Goal: Task Accomplishment & Management: Use online tool/utility

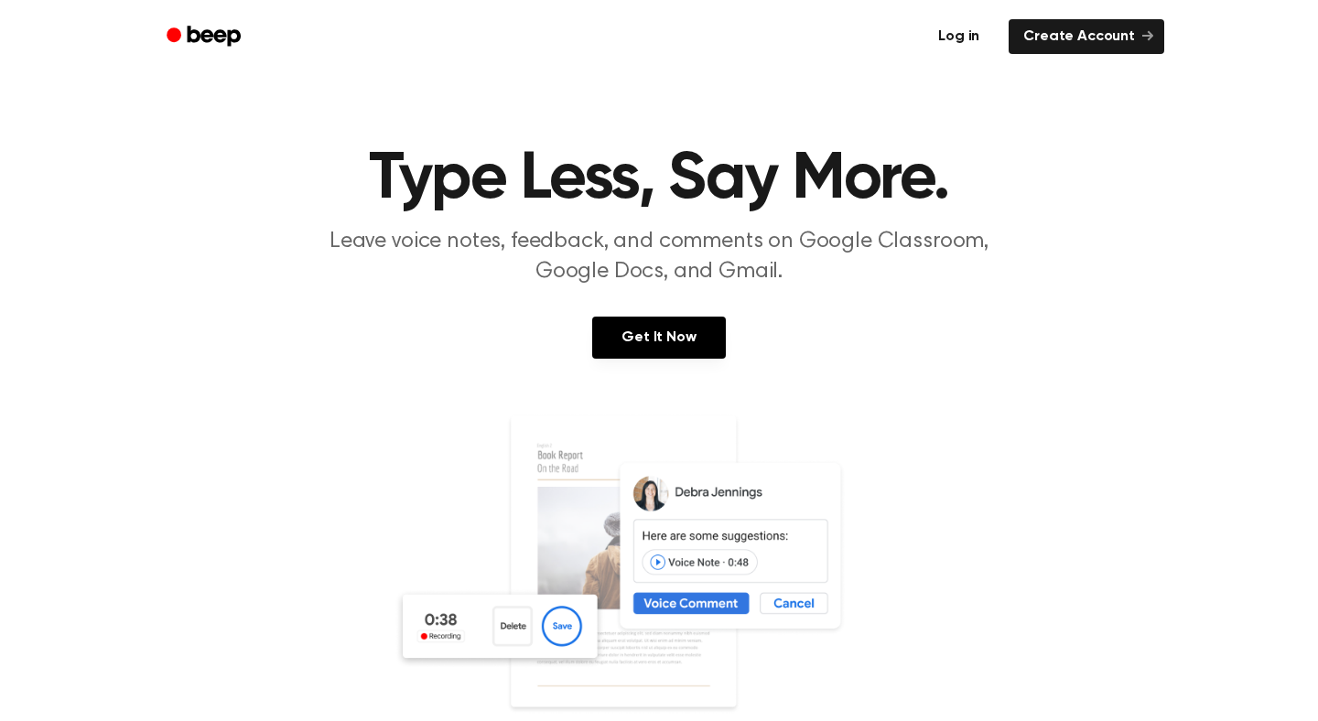
click at [974, 33] on link "Log in" at bounding box center [959, 37] width 78 height 42
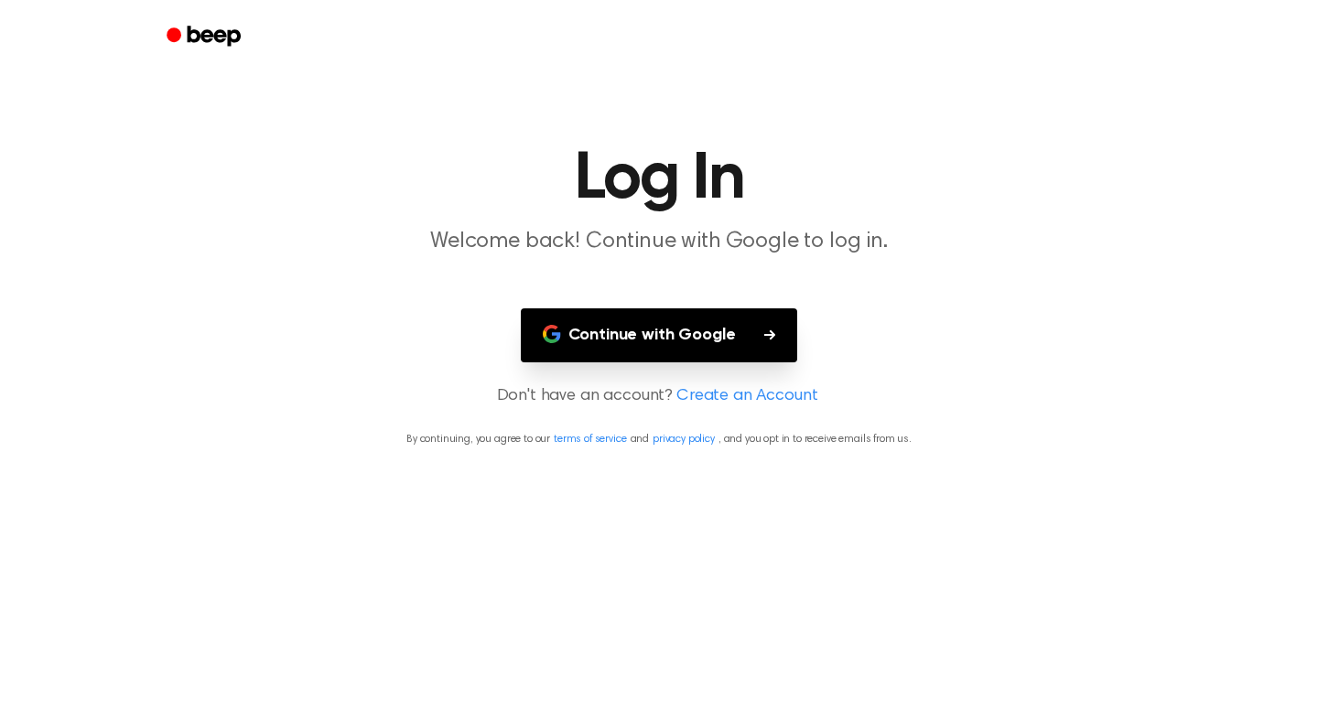
click at [703, 348] on button "Continue with Google" at bounding box center [659, 335] width 277 height 54
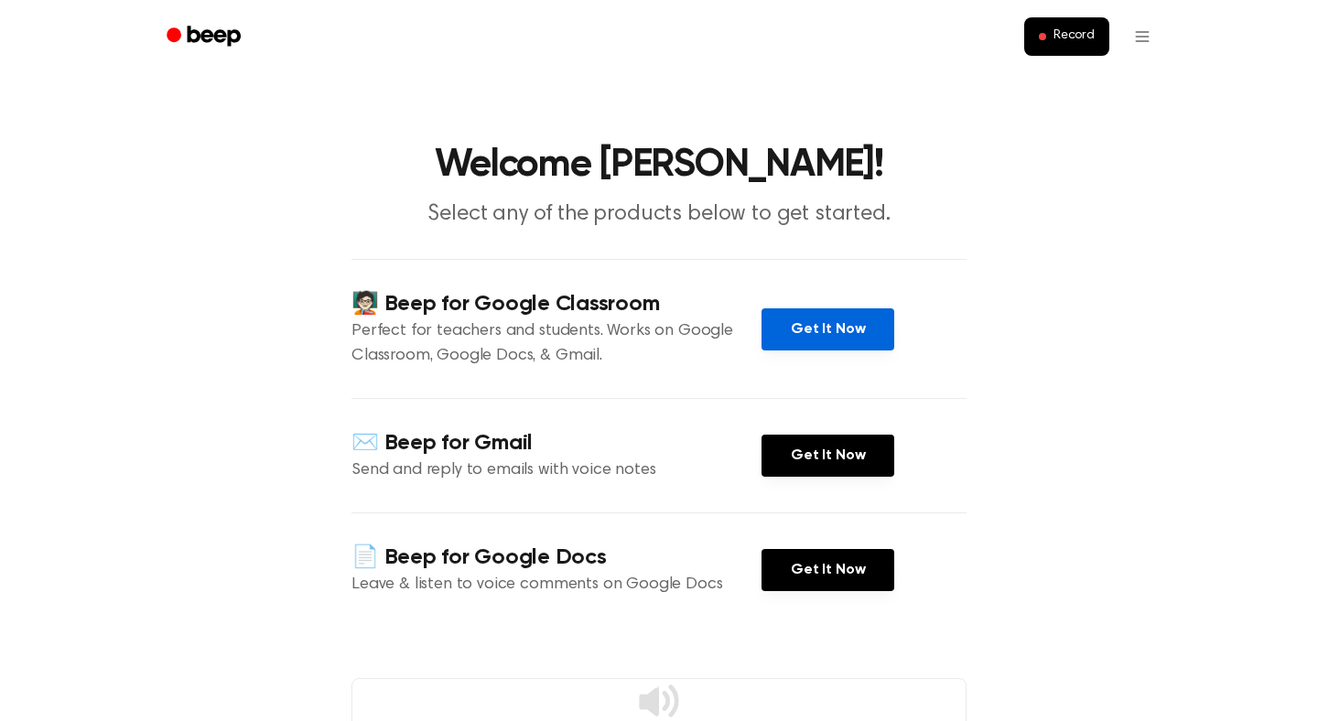
click at [810, 321] on link "Get It Now" at bounding box center [827, 329] width 133 height 42
